Goal: Transaction & Acquisition: Obtain resource

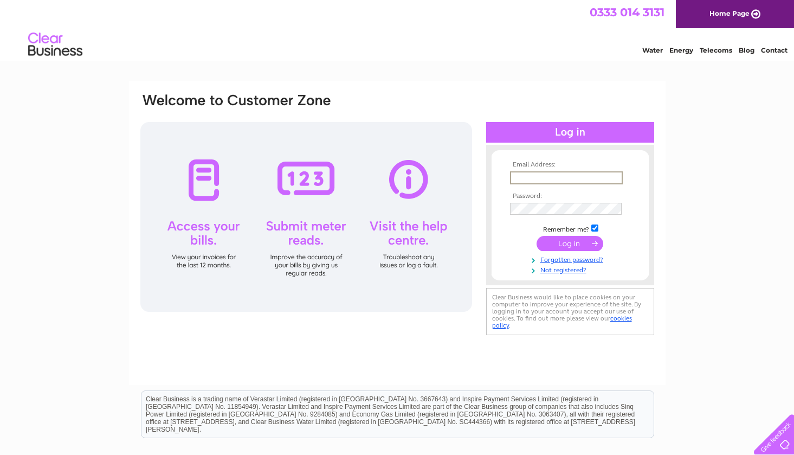
click at [539, 175] on input "text" at bounding box center [566, 177] width 113 height 13
type input "jillian@framekennedy.co.uk"
click at [536, 236] on input "submit" at bounding box center [569, 243] width 67 height 15
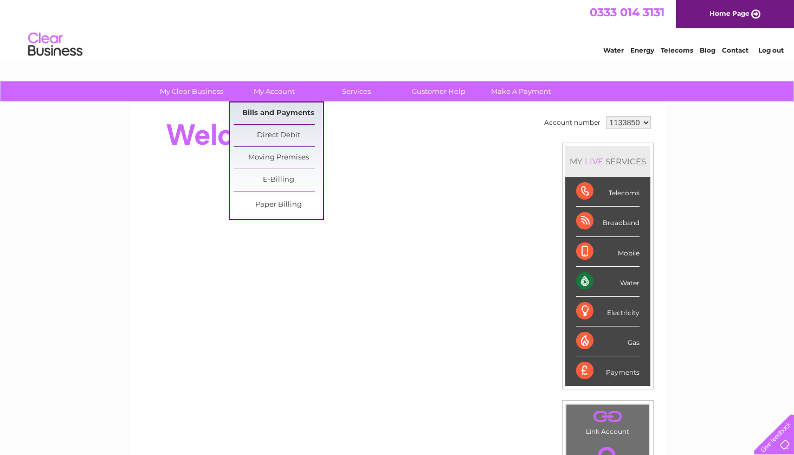
click at [271, 107] on link "Bills and Payments" at bounding box center [278, 113] width 89 height 22
click at [270, 109] on link "Bills and Payments" at bounding box center [278, 113] width 89 height 22
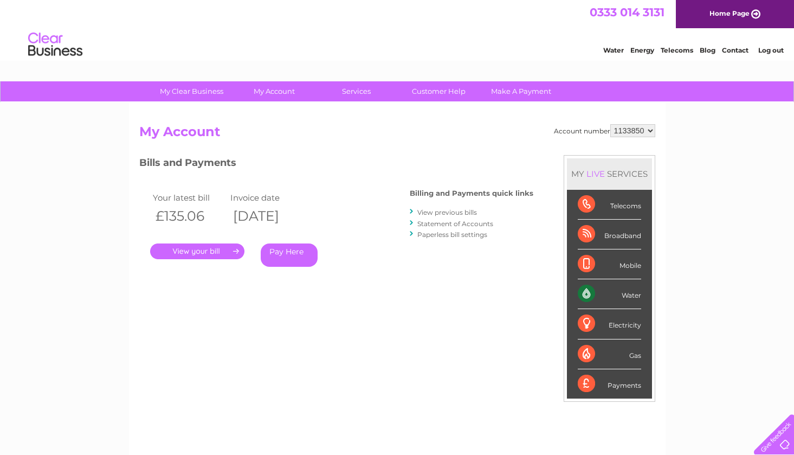
click at [190, 252] on link "." at bounding box center [197, 251] width 94 height 16
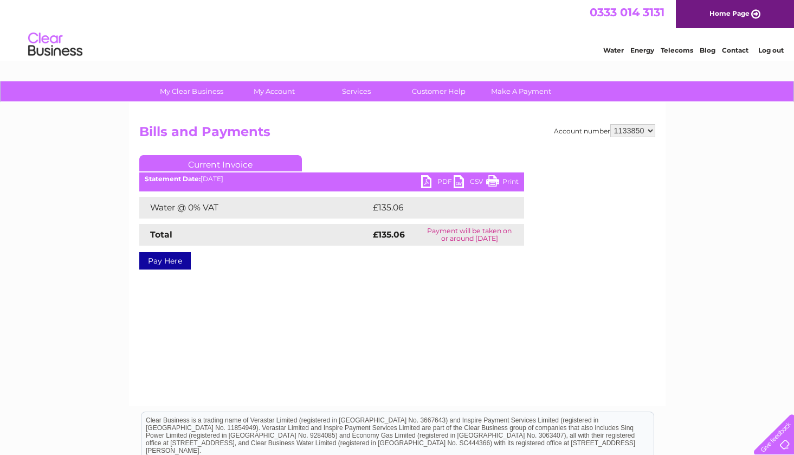
click at [432, 183] on link "PDF" at bounding box center [437, 183] width 33 height 16
click at [775, 48] on link "Log out" at bounding box center [770, 50] width 25 height 8
